Goal: Information Seeking & Learning: Check status

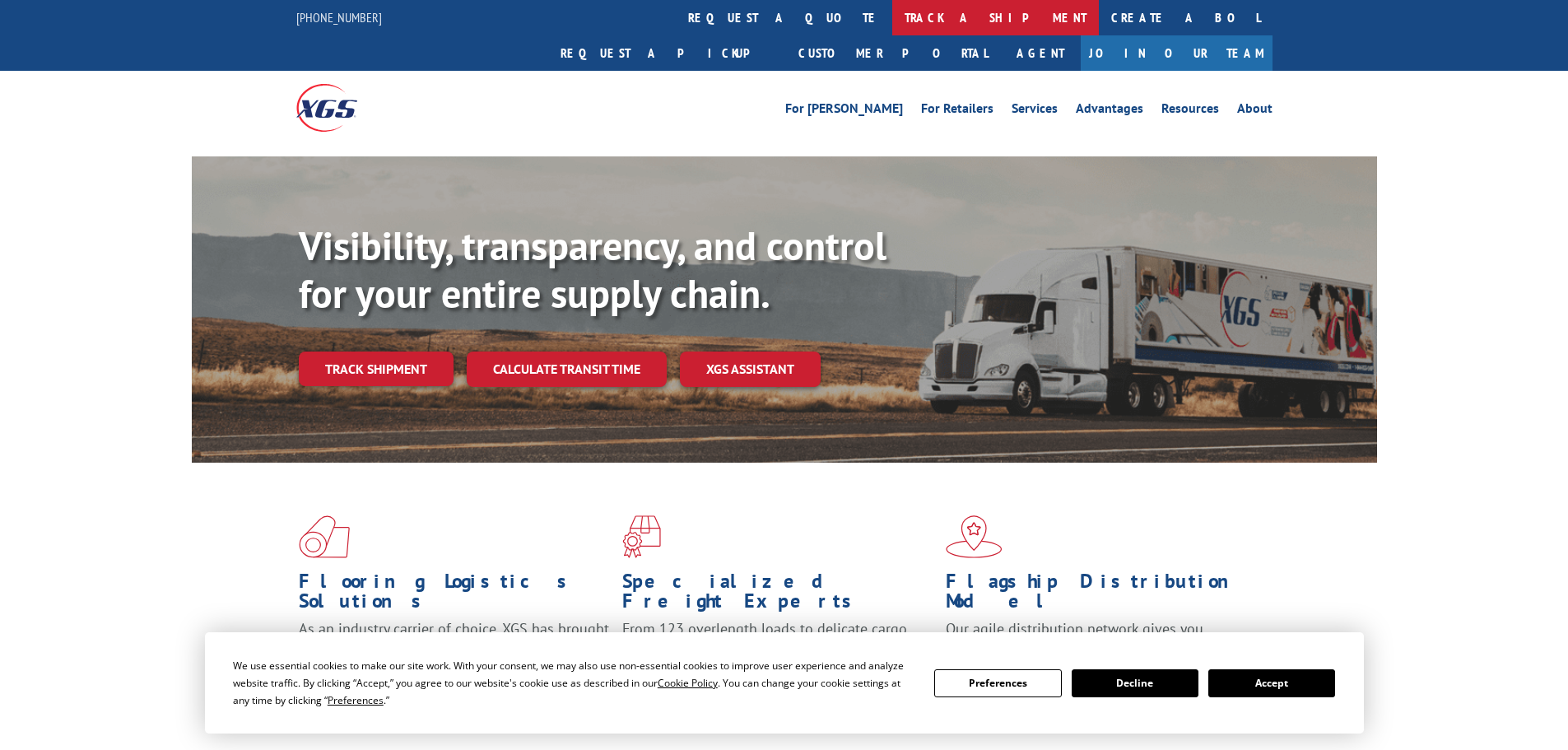
click at [892, 19] on link "track a shipment" at bounding box center [995, 17] width 207 height 36
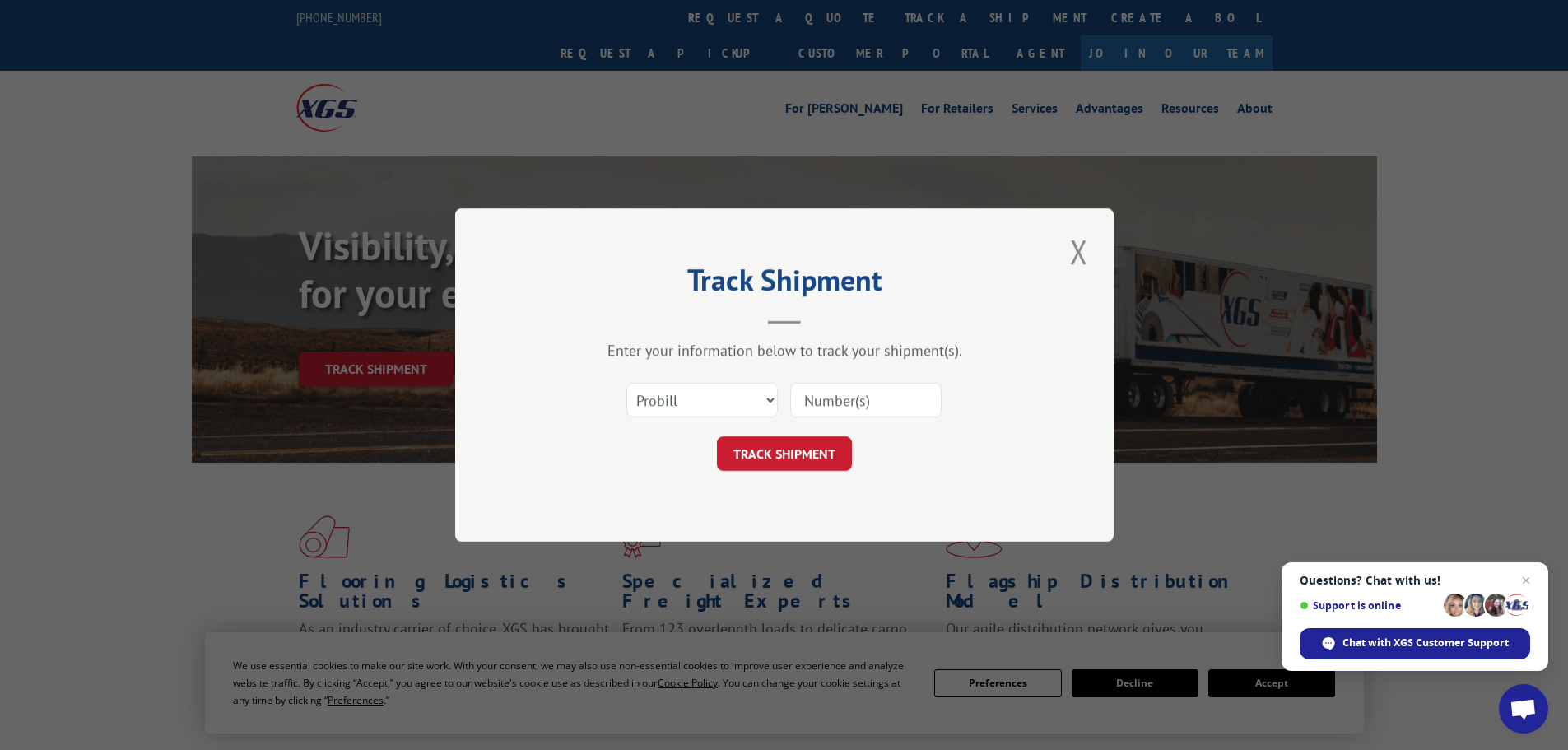
click at [834, 400] on input at bounding box center [865, 400] width 152 height 35
type input "2821813"
click at [794, 453] on button "TRACK SHIPMENT" at bounding box center [785, 454] width 135 height 35
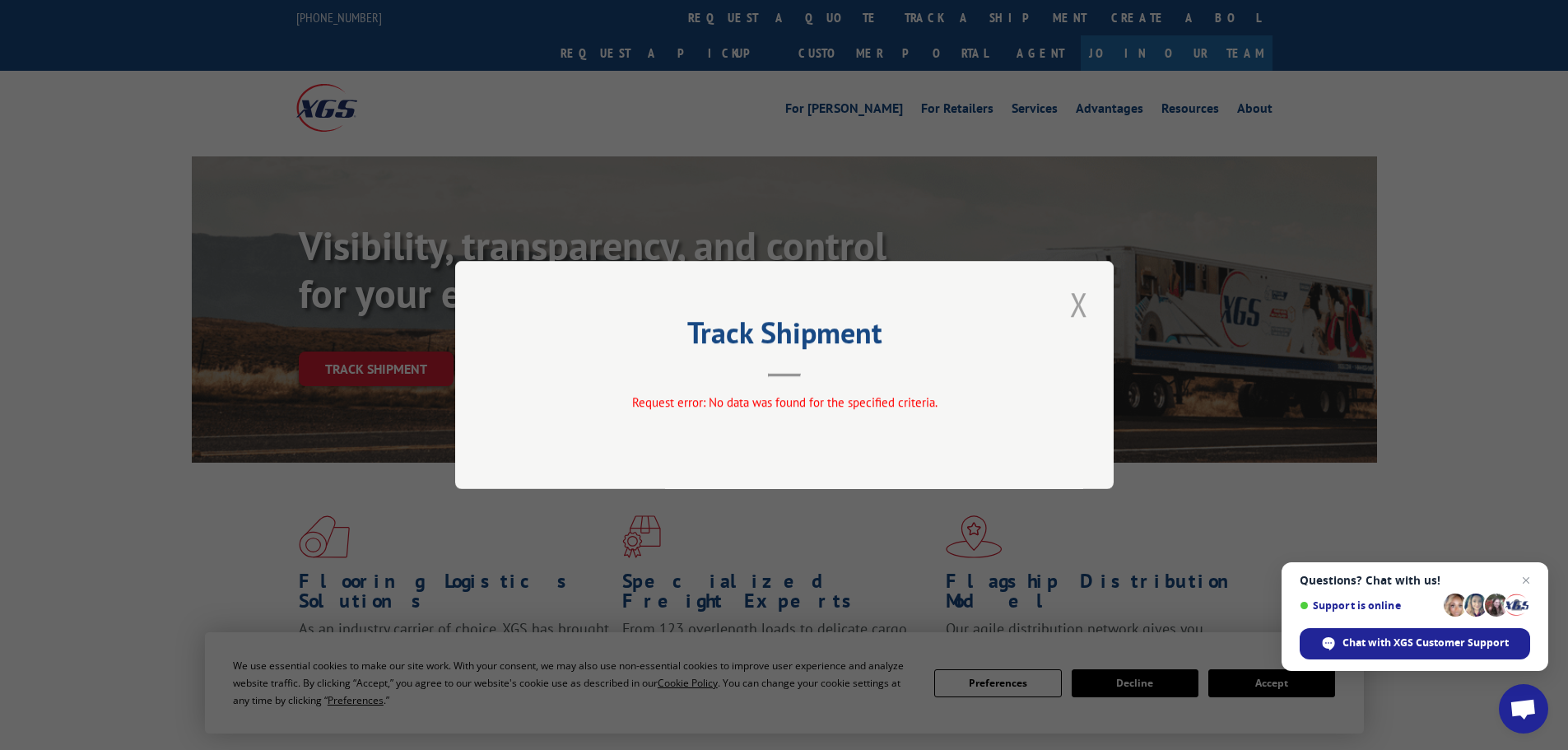
click at [1075, 292] on button "Close modal" at bounding box center [1078, 304] width 28 height 45
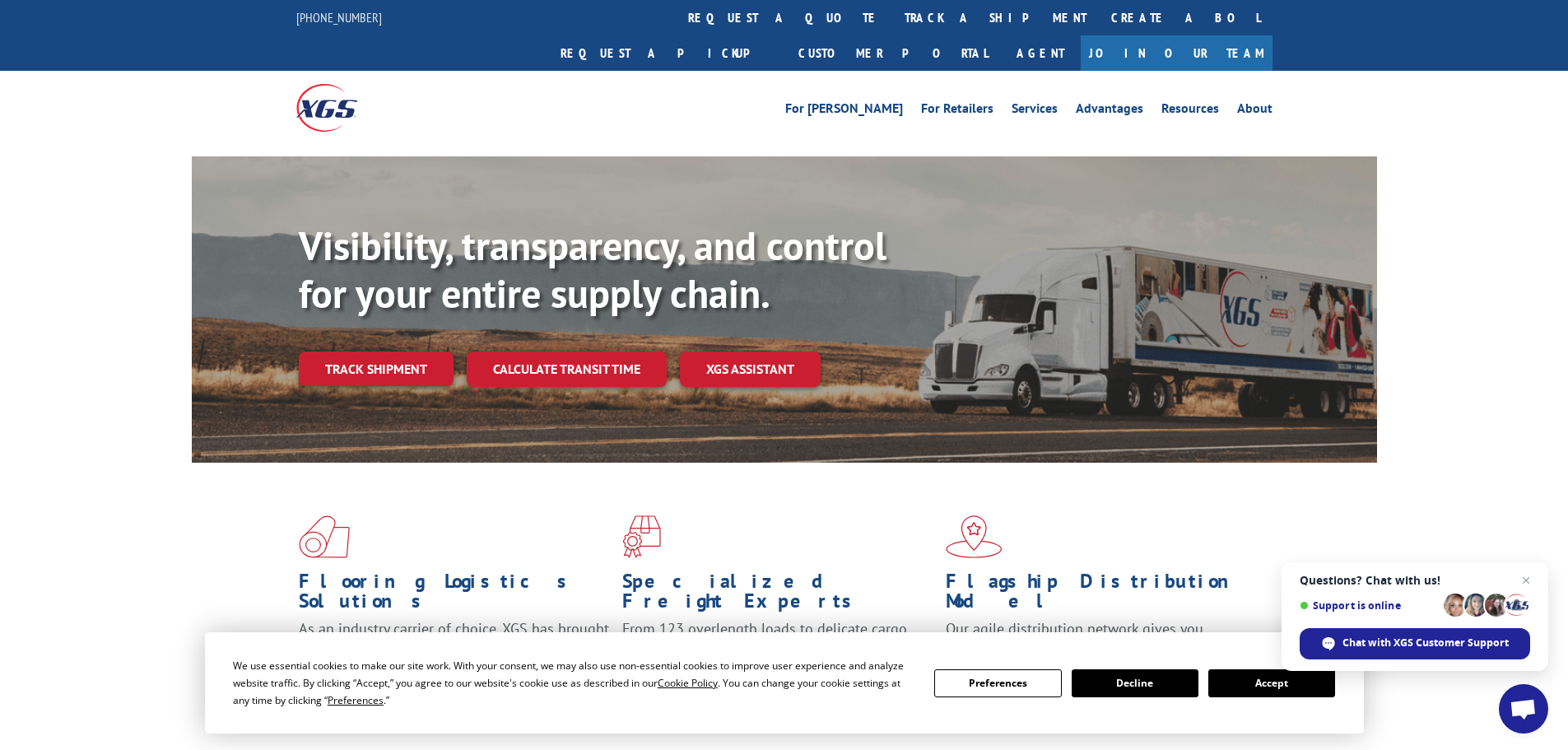
click at [406, 351] on div "Visibility, transparency, and control for your entire supply chain. Track shipm…" at bounding box center [837, 337] width 1078 height 230
click at [398, 351] on link "Track shipment" at bounding box center [376, 369] width 154 height 35
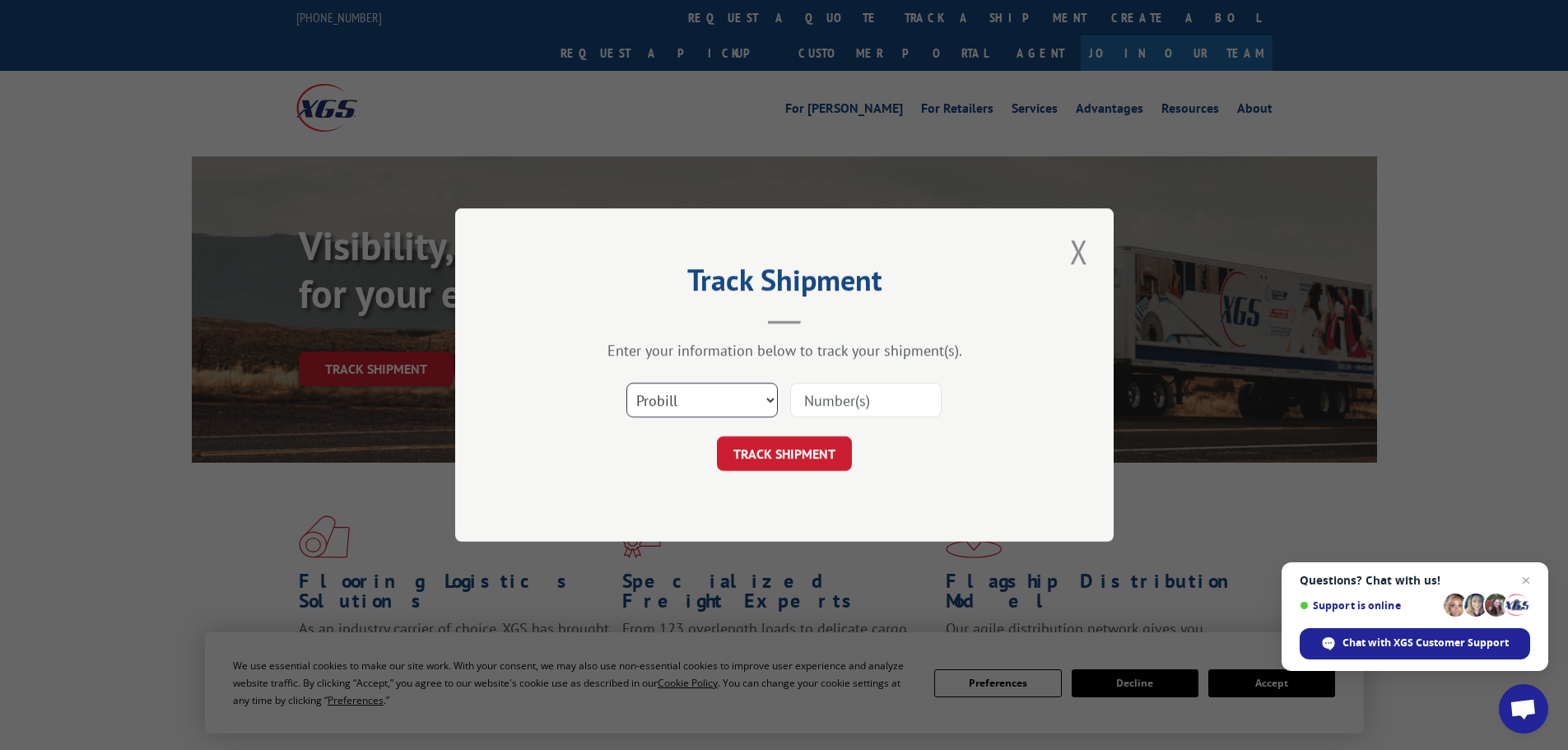
click at [768, 399] on select "Select category... Probill BOL PO" at bounding box center [702, 400] width 152 height 35
select select "bol"
click at [627, 382] on select "Select category... Probill BOL PO" at bounding box center [702, 400] width 152 height 35
click at [812, 391] on input at bounding box center [865, 400] width 152 height 35
click at [819, 395] on input at bounding box center [865, 400] width 152 height 35
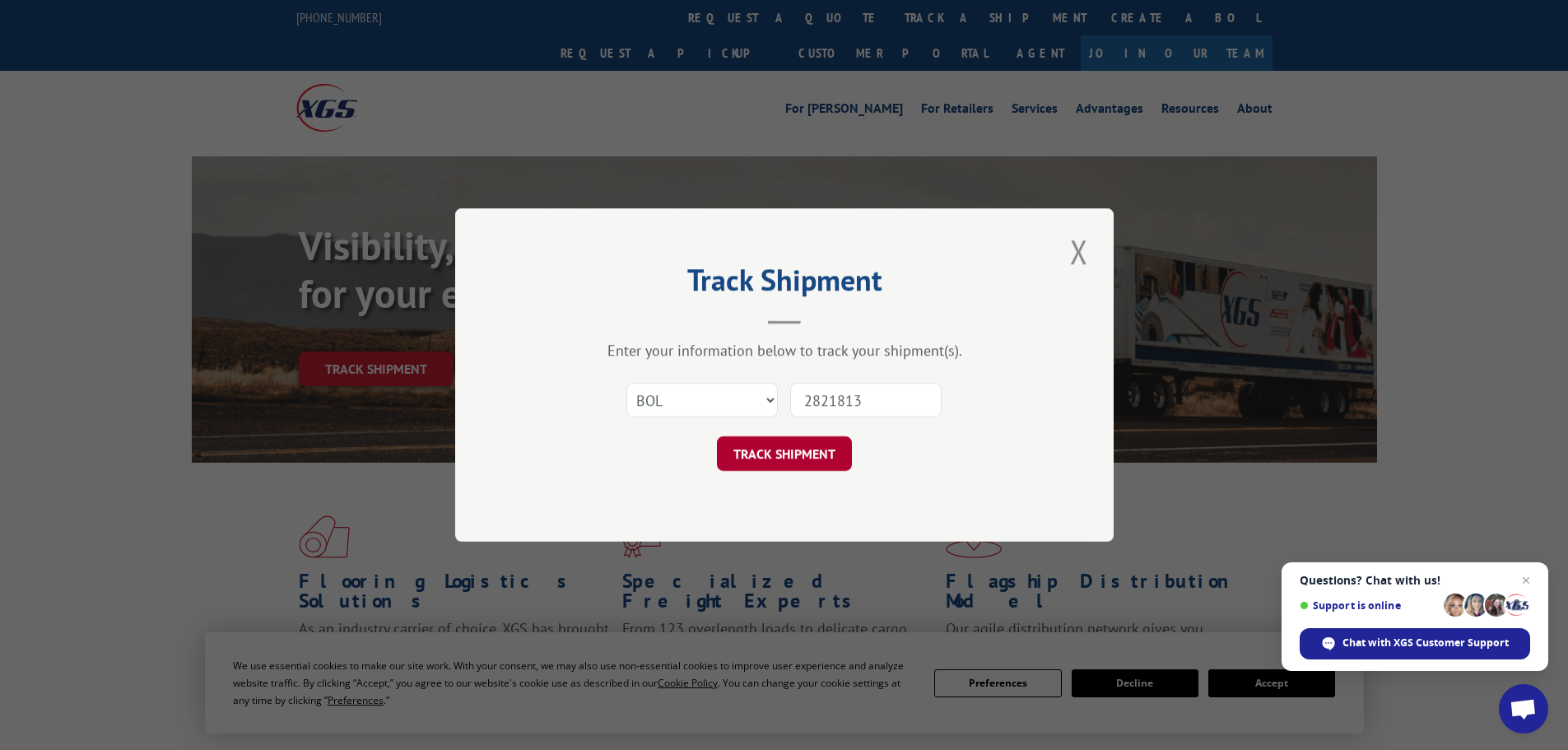
type input "2821813"
click at [796, 447] on button "TRACK SHIPMENT" at bounding box center [785, 454] width 135 height 35
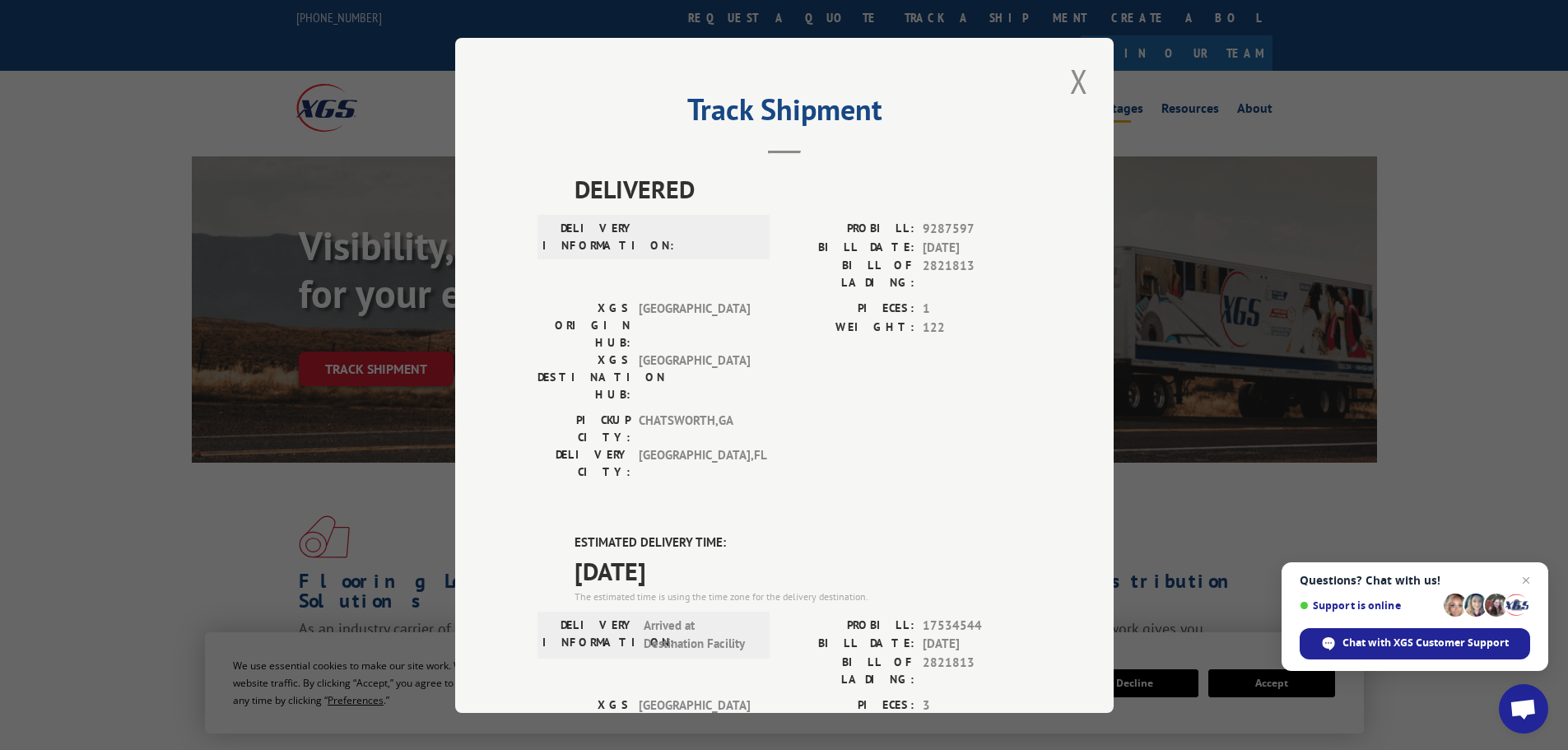
click at [1074, 78] on button "Close modal" at bounding box center [1078, 81] width 28 height 45
